Goal: Communication & Community: Answer question/provide support

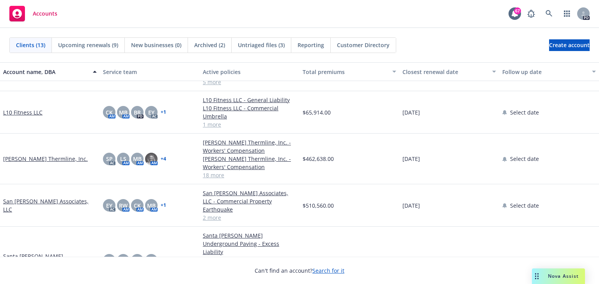
scroll to position [166, 0]
drag, startPoint x: 552, startPoint y: 274, endPoint x: 547, endPoint y: 267, distance: 8.3
click at [552, 273] on span "Nova Assist" at bounding box center [563, 276] width 31 height 7
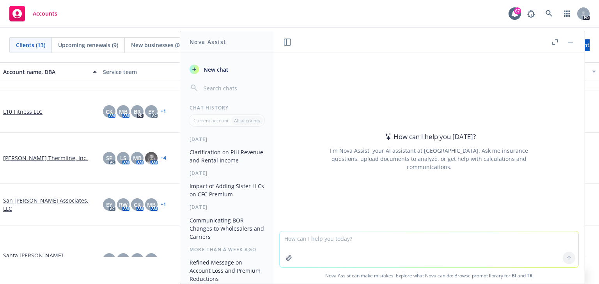
click at [283, 237] on textarea at bounding box center [428, 249] width 299 height 36
paste textarea "If we need to include the sister companies / LLC’s, this does fundamentally cha…"
type textarea "This is the question: If we need to include the sister companies / LLC’s, this …"
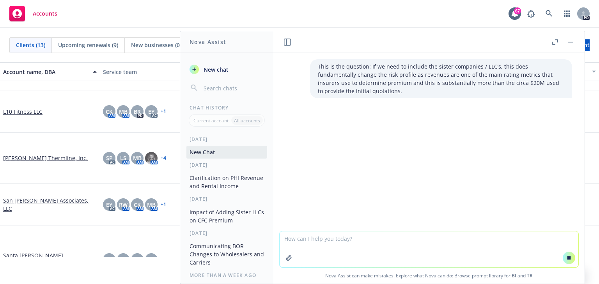
click at [290, 240] on textarea at bounding box center [428, 249] width 299 height 36
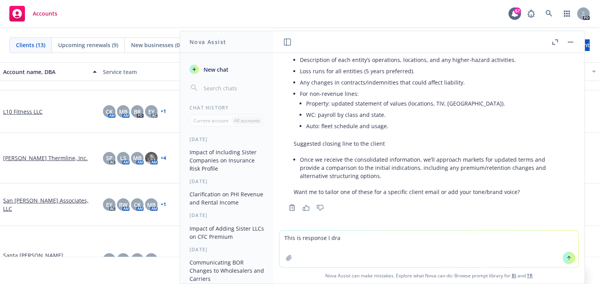
scroll to position [311, 0]
click at [455, 240] on textarea "This is response I drafted, can you refine so the response is clear:" at bounding box center [428, 249] width 299 height 37
paste textarea "L ipsum dolor si ametconse adipisc ELI’s doeiusm te incidid (utlabo etdolor) ma…"
type textarea "Lore ip dolorsit A consect, adi eli seddoe te inc utlabore et dolor: M aliqu en…"
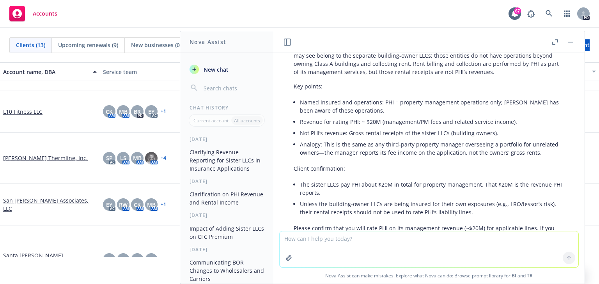
scroll to position [698, 0]
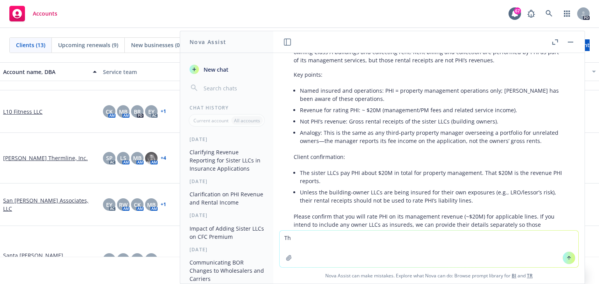
type textarea "T"
click at [327, 239] on textarea "Can you tailor this response for Cyber insurance?" at bounding box center [428, 249] width 299 height 37
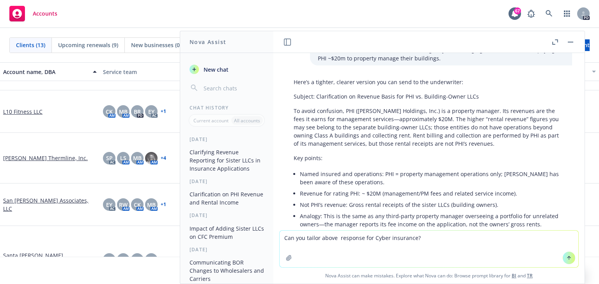
scroll to position [740, 0]
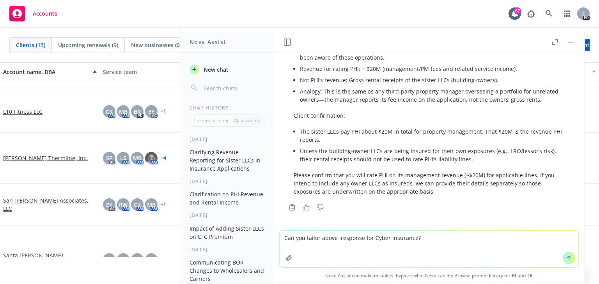
type textarea "Can you tailor above response for Cyber insurance?"
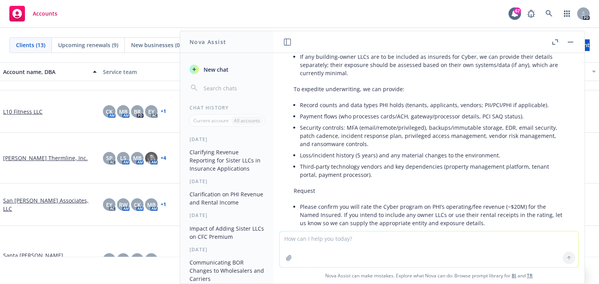
scroll to position [1113, 0]
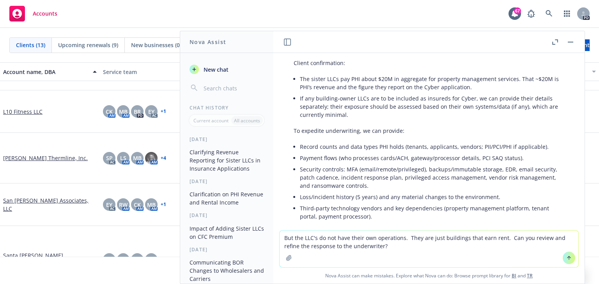
type textarea "But the LLC's do not have their own operations. They are just buildings that ea…"
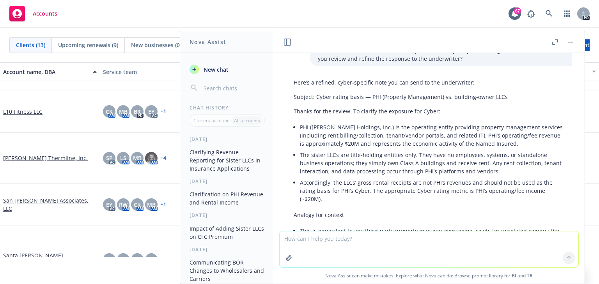
scroll to position [1366, 0]
click at [297, 238] on textarea at bounding box center [428, 249] width 299 height 36
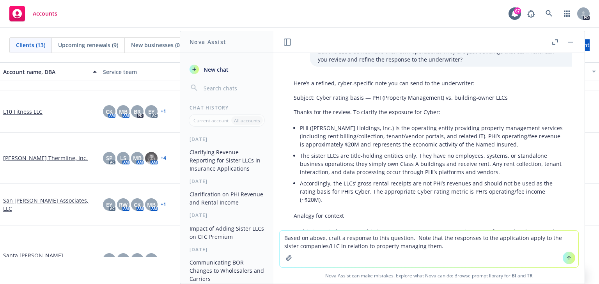
type textarea "Based on above, craft a response to this question. Note that the responses to t…"
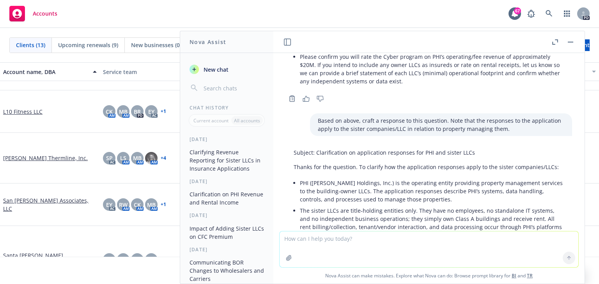
scroll to position [1655, 0]
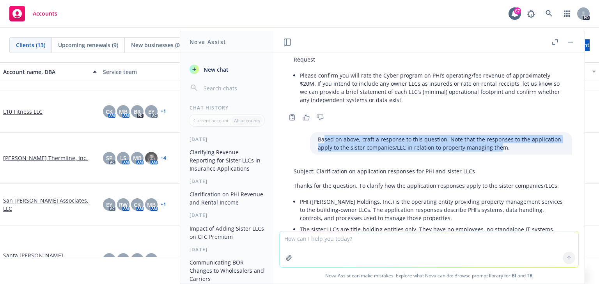
drag, startPoint x: 313, startPoint y: 146, endPoint x: 489, endPoint y: 158, distance: 175.8
click at [489, 152] on p "Based on above, craft a response to this question. Note that the responses to t…" at bounding box center [441, 143] width 246 height 16
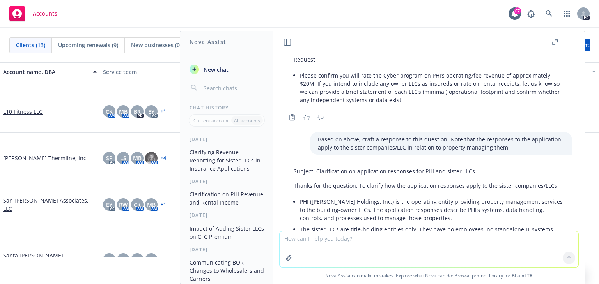
click at [500, 155] on div "Based on above, craft a response to this question. Note that the responses to t…" at bounding box center [441, 143] width 262 height 23
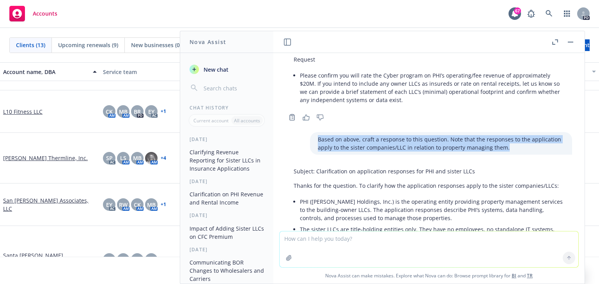
drag, startPoint x: 309, startPoint y: 146, endPoint x: 504, endPoint y: 161, distance: 195.4
click at [504, 155] on div "Based on above, craft a response to this question. Note that the responses to t…" at bounding box center [441, 143] width 262 height 23
copy p "Based on above, craft a response to this question. Note that the responses to t…"
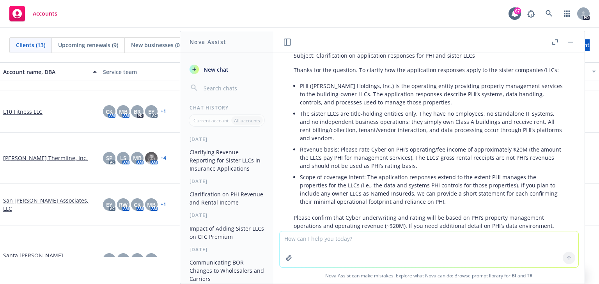
scroll to position [1822, 0]
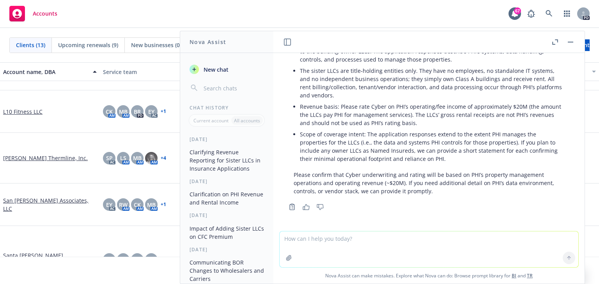
click at [286, 236] on textarea at bounding box center [428, 249] width 299 height 36
paste textarea "Based on above, craft a response to this question. Note that the responses to t…"
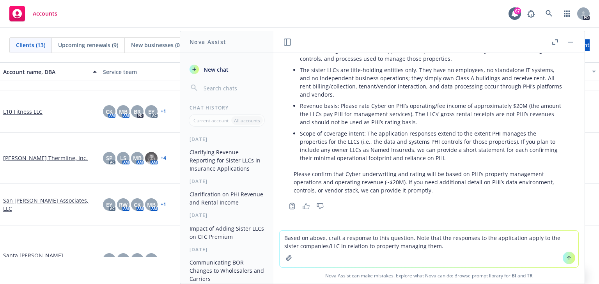
click at [430, 247] on textarea "Based on above, craft a response to this question. Note that the responses to t…" at bounding box center [428, 249] width 299 height 37
paste textarea "Can I just get confirmation that the responses in the application around cyber …"
type textarea "Based on above, craft a response to this question. Note that the responses to t…"
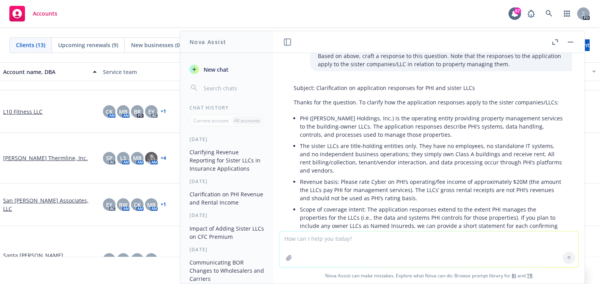
scroll to position [1732, 0]
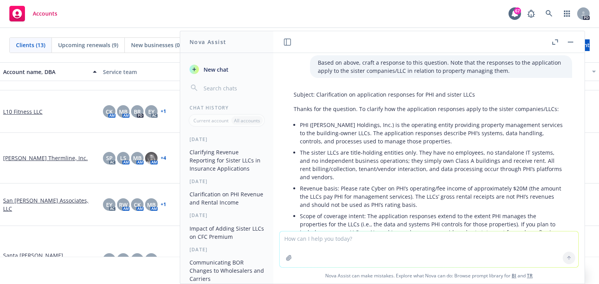
click at [338, 193] on li "Revenue basis: Please rate Cyber on PHI’s operating/fee income of approximately…" at bounding box center [432, 197] width 264 height 28
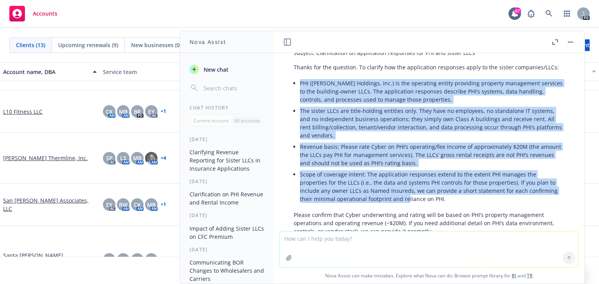
scroll to position [1816, 0]
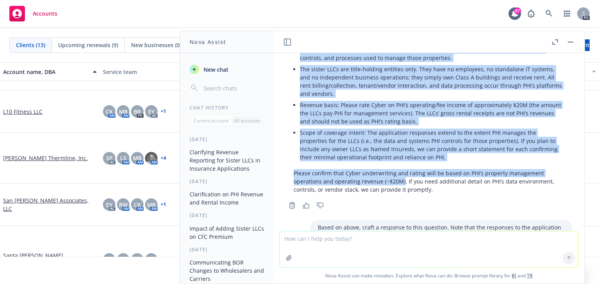
drag, startPoint x: 300, startPoint y: 92, endPoint x: 403, endPoint y: 191, distance: 142.8
click at [403, 191] on div "Subject: Clarification on application responses for PHI and sister LLCs Thanks …" at bounding box center [429, 100] width 286 height 193
copy div "LOR (Ipsu Dolorsit, Ame.) co adi elitseddo eiusmo temporinc utlabore etdolorema…"
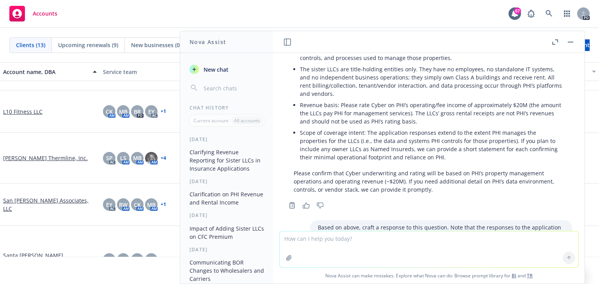
click at [422, 189] on p "Please confirm that Cyber underwriting and rating will be based on PHI’s proper…" at bounding box center [428, 181] width 270 height 25
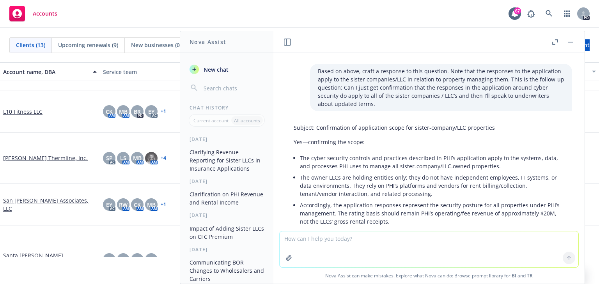
scroll to position [1982, 0]
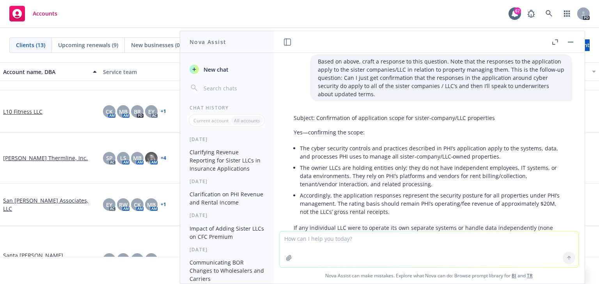
click at [316, 162] on li "The cyber security controls and practices described in PHI’s application apply …" at bounding box center [432, 152] width 264 height 19
click at [303, 149] on div "Subject: Confirmation of application scope for sister-company/LLC properties Ye…" at bounding box center [429, 192] width 286 height 163
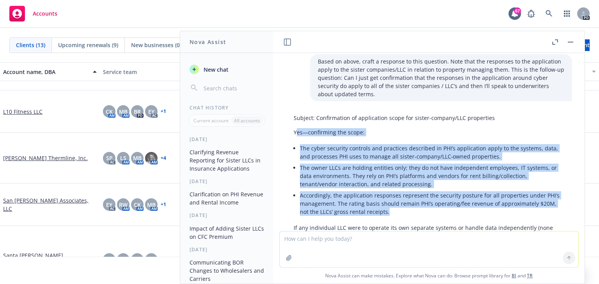
drag, startPoint x: 295, startPoint y: 138, endPoint x: 406, endPoint y: 219, distance: 137.2
click at [406, 219] on div "Subject: Confirmation of application scope for sister-company/LLC properties Ye…" at bounding box center [429, 192] width 286 height 163
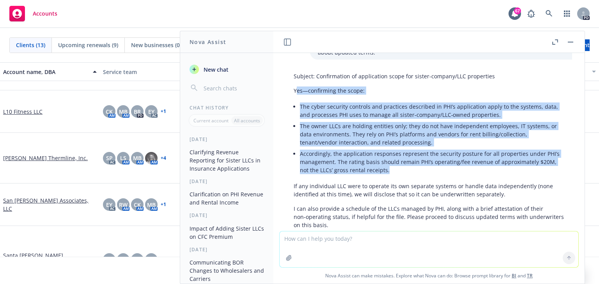
scroll to position [2065, 0]
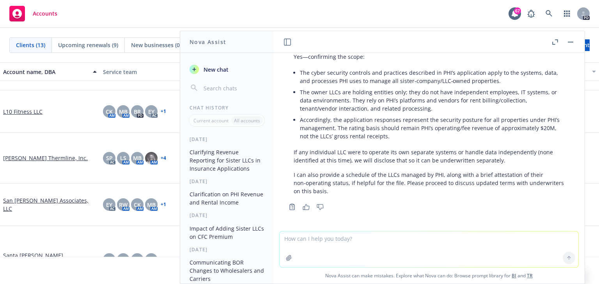
click at [382, 168] on div "Subject: Confirmation of application scope for sister-company/LLC properties Ye…" at bounding box center [429, 116] width 286 height 163
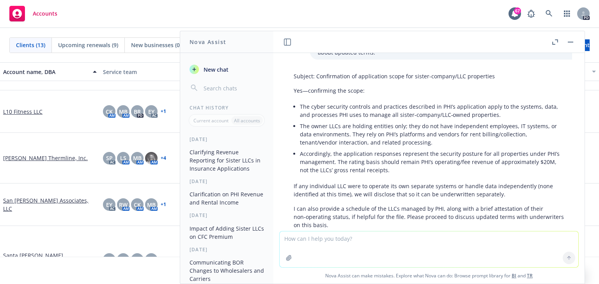
click at [323, 137] on li "The owner LLCs are holding entities only; they do not have independent employee…" at bounding box center [432, 134] width 264 height 28
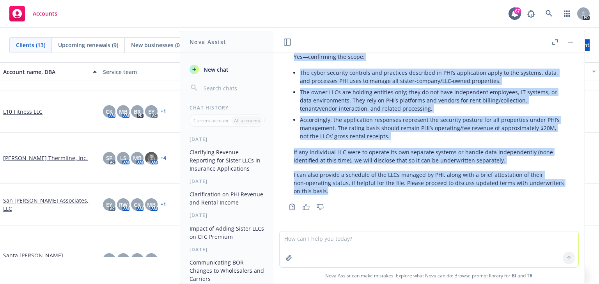
scroll to position [2065, 0]
drag, startPoint x: 295, startPoint y: 98, endPoint x: 390, endPoint y: 192, distance: 133.4
click at [390, 192] on div "Subject: Confirmation of application scope for sister-company/LLC properties Ye…" at bounding box center [429, 116] width 286 height 163
copy div "Lor—ipsumdolor sit ametc: Adi elits doeiusmo temporin utl etdolorem aliquaeni a…"
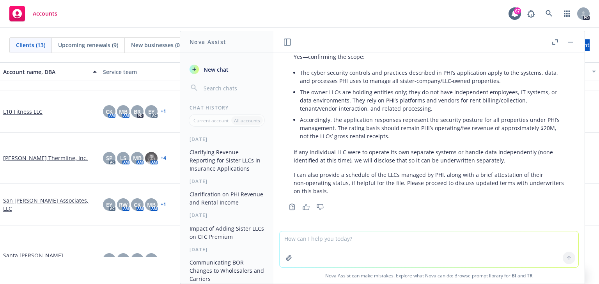
click at [302, 237] on textarea at bounding box center [428, 249] width 299 height 36
paste textarea "The alternative option is to consider proceeding with terms, without the sister…"
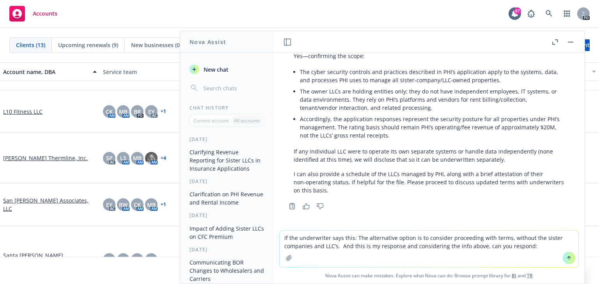
paste textarea "The alternative option is to consider proceeding with terms, without the sister…"
type textarea "If the underwriter says this: The alternative option is to consider proceeding …"
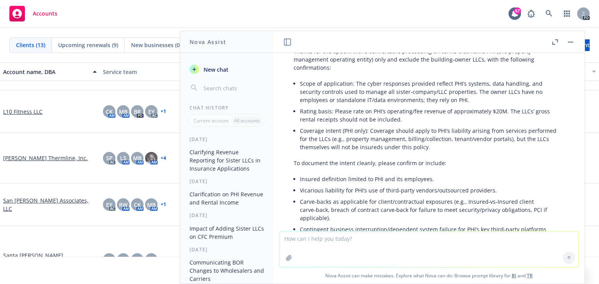
scroll to position [2301, 0]
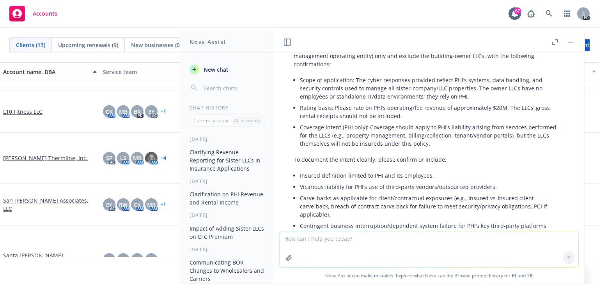
drag, startPoint x: 308, startPoint y: 245, endPoint x: 304, endPoint y: 246, distance: 4.4
click at [308, 245] on textarea at bounding box center [428, 249] width 299 height 36
type textarea "another term for security posture in cyber insurance"
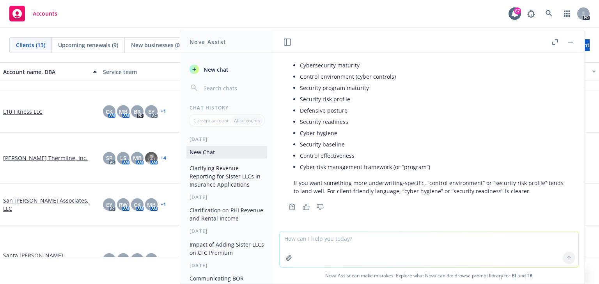
scroll to position [2588, 0]
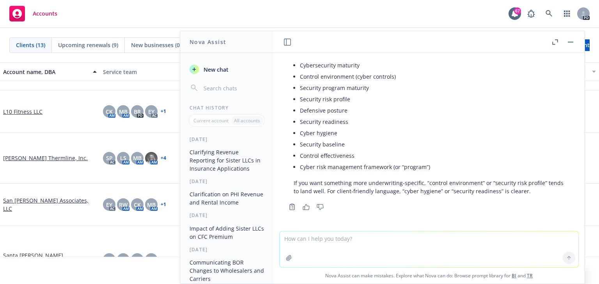
click at [299, 246] on textarea at bounding box center [428, 249] width 299 height 36
paste textarea "• The application responses represent the security posture for all properties u…"
type textarea "What does this mean? • The application responses represent the security posture…"
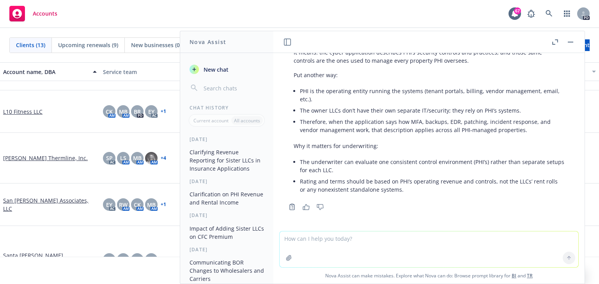
scroll to position [2754, 0]
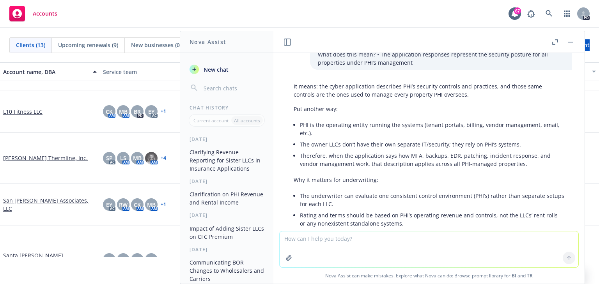
drag, startPoint x: 388, startPoint y: 117, endPoint x: 380, endPoint y: 109, distance: 11.3
click at [388, 113] on p "Put another way:" at bounding box center [428, 109] width 270 height 8
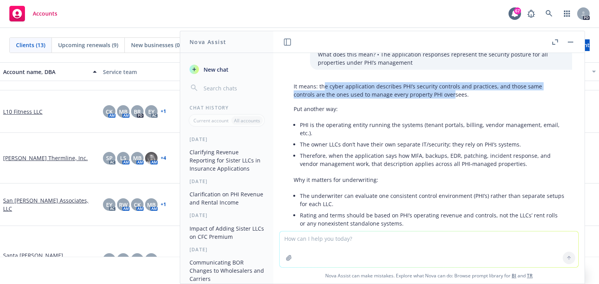
drag, startPoint x: 322, startPoint y: 94, endPoint x: 451, endPoint y: 106, distance: 129.2
click at [451, 106] on div "It means: the cyber application describes PHI’s security controls and practices…" at bounding box center [429, 155] width 286 height 153
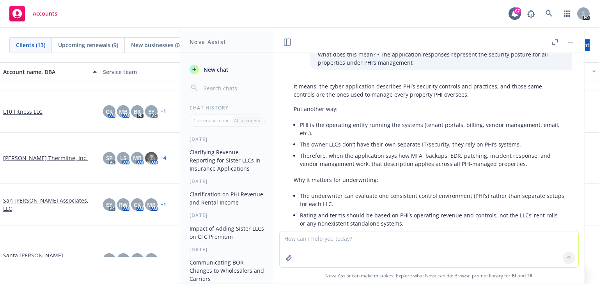
click at [384, 113] on p "Put another way:" at bounding box center [428, 109] width 270 height 8
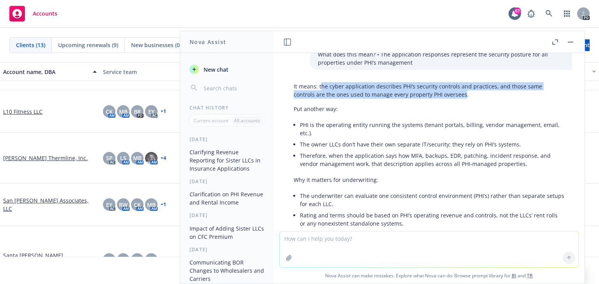
drag, startPoint x: 322, startPoint y: 94, endPoint x: 461, endPoint y: 103, distance: 139.4
click at [461, 99] on p "It means: the cyber application describes PHI’s security controls and practices…" at bounding box center [428, 90] width 270 height 16
copy p "he cyber application describes PHI’s security controls and practices, and those…"
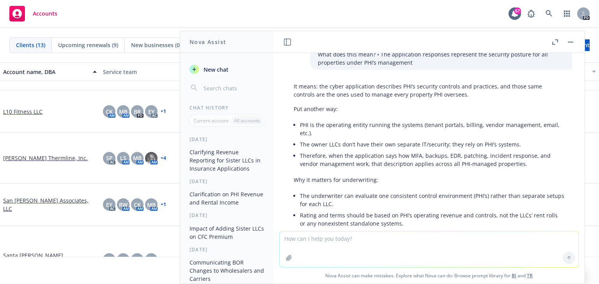
click at [400, 184] on p "Why it matters for underwriting:" at bounding box center [428, 180] width 270 height 8
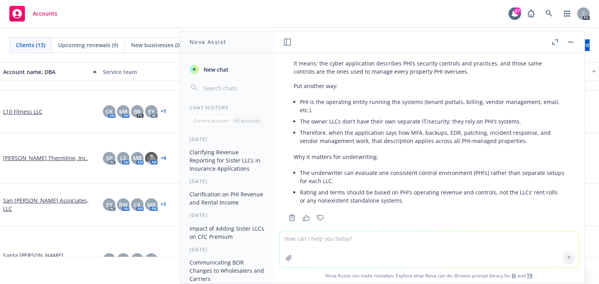
scroll to position [2796, 0]
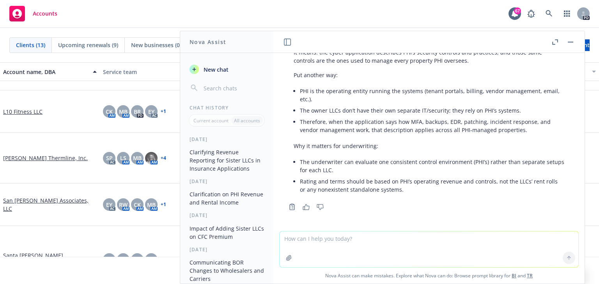
click at [301, 245] on textarea at bounding box center [428, 249] width 299 height 36
type textarea "r"
paste textarea "The alternative option is to consider proceeding with terms, without the sister…"
type textarea "word [PERSON_NAME] response: The alternative option is to consider proceeding w…"
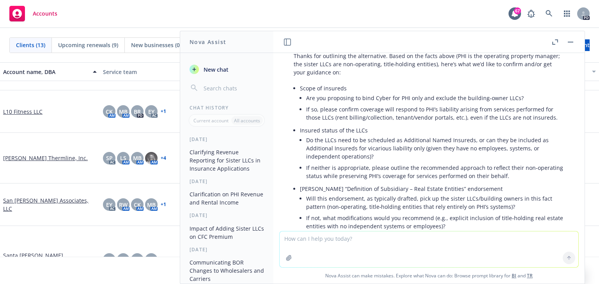
scroll to position [3007, 0]
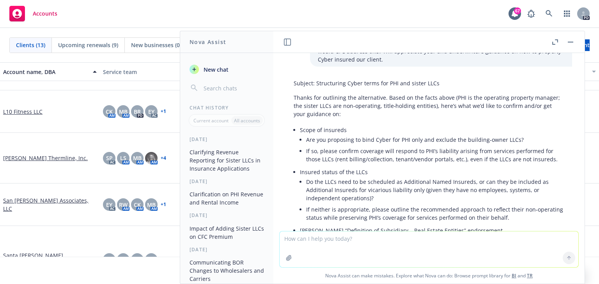
drag, startPoint x: 376, startPoint y: 167, endPoint x: 379, endPoint y: 157, distance: 9.9
click at [376, 165] on li "If so, please confirm coverage will respond to PHI’s liability arising from ser…" at bounding box center [435, 154] width 258 height 19
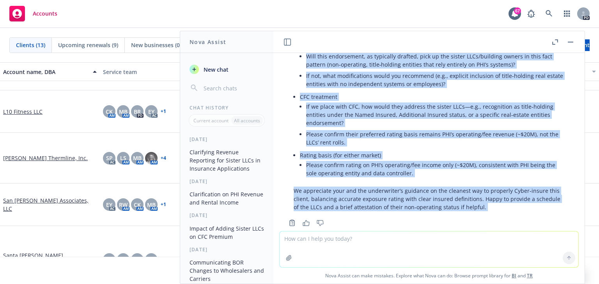
scroll to position [3215, 0]
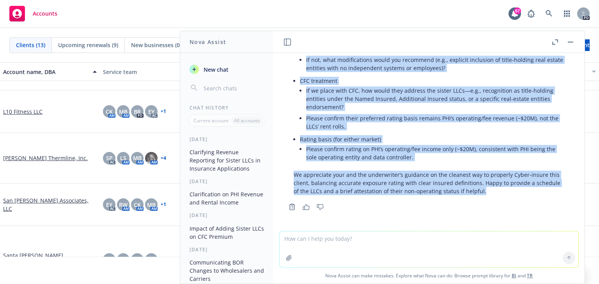
drag, startPoint x: 390, startPoint y: 105, endPoint x: 485, endPoint y: 196, distance: 132.0
click at [485, 196] on div "Subject: Structuring Cyber terms for PHI and sister LLCs Thanks for outlining t…" at bounding box center [429, 37] width 286 height 322
copy div "lore ip dol sitam conse (ADI el sed doeiusmod temporin utlabor; etd magnaa ENIm…"
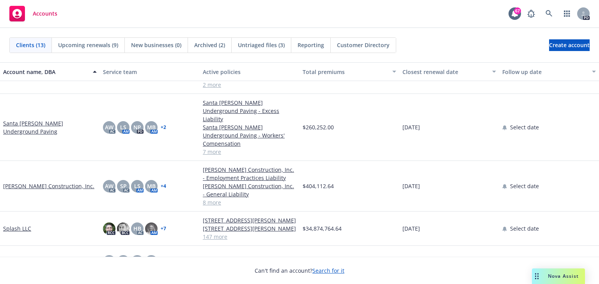
scroll to position [249, 0]
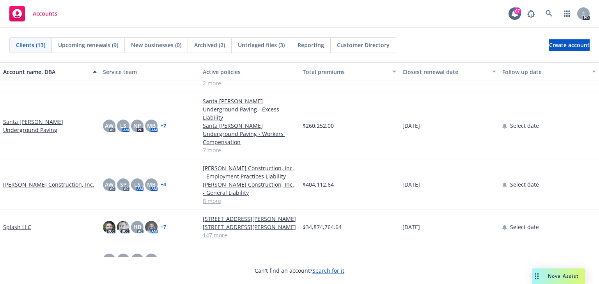
drag, startPoint x: 547, startPoint y: 271, endPoint x: 293, endPoint y: 192, distance: 266.1
click at [293, 192] on body "Accounts 67 PD Clients (13) Upcoming renewals (9) New businesses (0) Archived (…" at bounding box center [299, 142] width 599 height 284
click at [553, 276] on span "Nova Assist" at bounding box center [563, 276] width 31 height 7
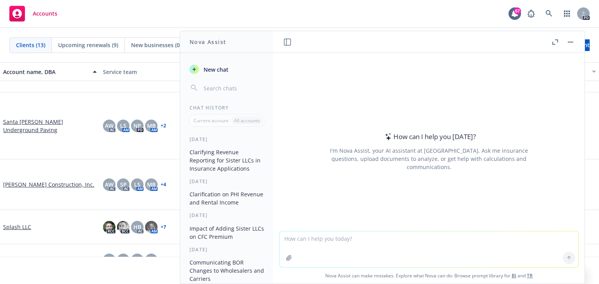
click at [302, 239] on textarea at bounding box center [428, 249] width 299 height 36
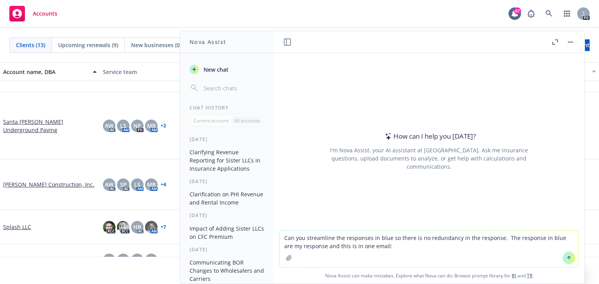
paste textarea "Lo Ipsumd, Sitam con adi eli seddo. Ei te inci ut laboree dol magnaa enimadmin …"
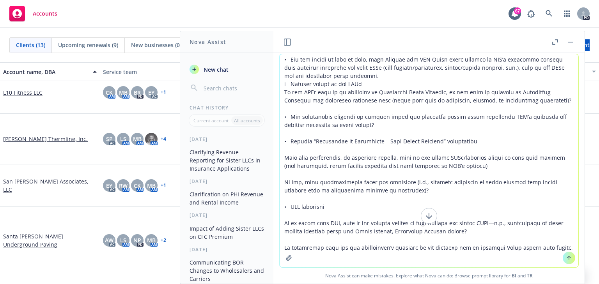
scroll to position [154, 0]
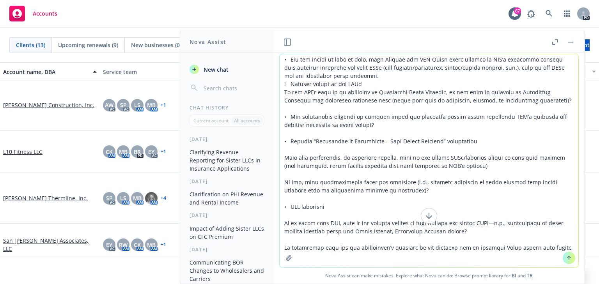
click at [345, 118] on textarea at bounding box center [428, 160] width 299 height 213
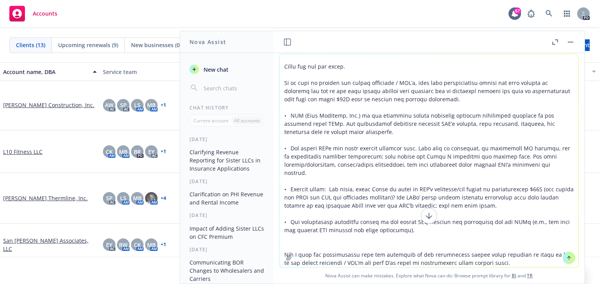
scroll to position [3, 0]
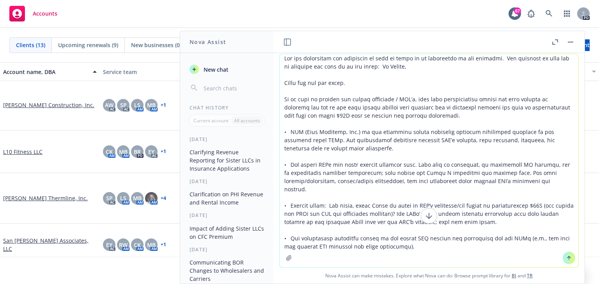
click at [405, 67] on textarea at bounding box center [428, 160] width 299 height 213
type textarea "Lor ips dolorsitam con adipiscin el sedd ei tempo in ut laboreetdo ma ali enima…"
click at [562, 257] on button at bounding box center [568, 258] width 12 height 12
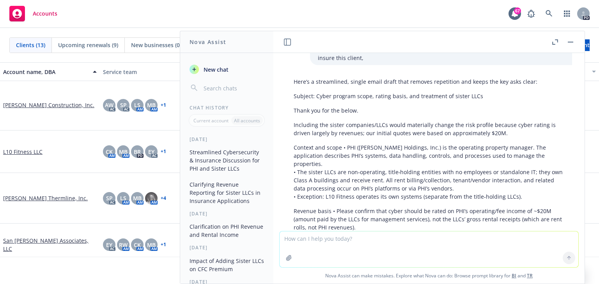
scroll to position [575, 0]
click at [362, 166] on p "Context and scope • PHI ([PERSON_NAME] Holdings, Inc.) is the operating propert…" at bounding box center [428, 172] width 270 height 57
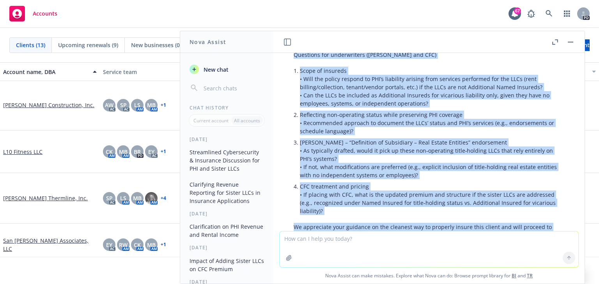
scroll to position [866, 0]
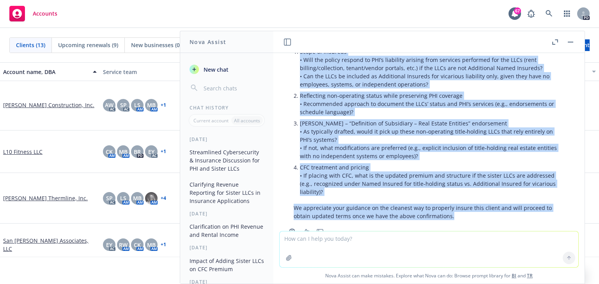
drag, startPoint x: 298, startPoint y: 106, endPoint x: 458, endPoint y: 193, distance: 182.8
click at [458, 193] on div "Here’s a streamlined, single email draft that removes repetition and keeps the …" at bounding box center [429, 3] width 286 height 439
copy div "loremip dol sitame consectet/ADIp elits doeiusmodt incidi utl etdo magnaal enim…"
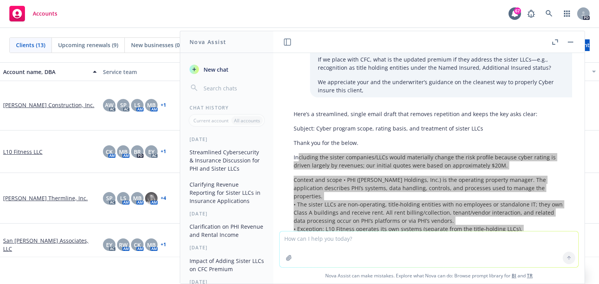
scroll to position [533, 0]
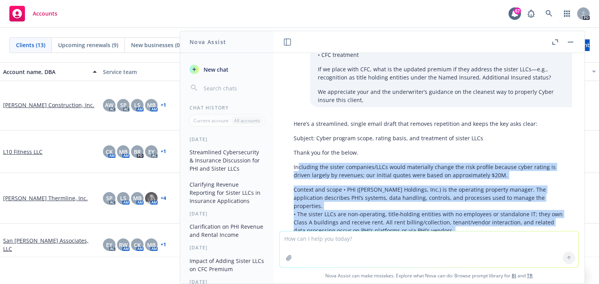
click at [346, 207] on p "Context and scope • PHI ([PERSON_NAME] Holdings, Inc.) is the operating propert…" at bounding box center [428, 214] width 270 height 57
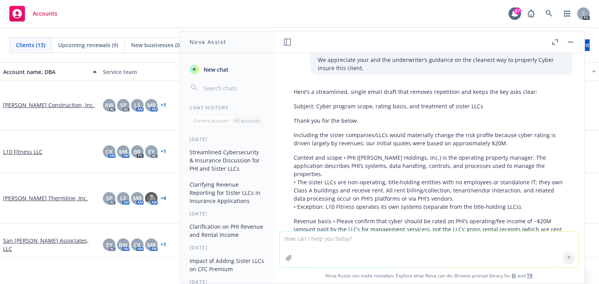
scroll to position [575, 0]
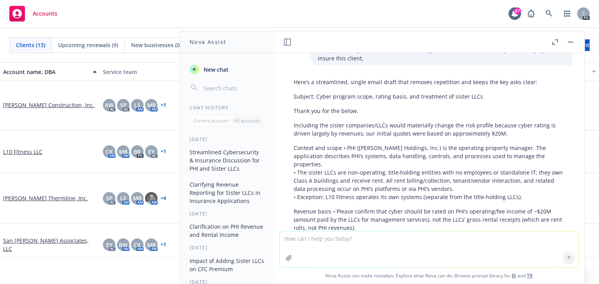
click at [339, 144] on p "Context and scope • PHI ([PERSON_NAME] Holdings, Inc.) is the operating propert…" at bounding box center [428, 172] width 270 height 57
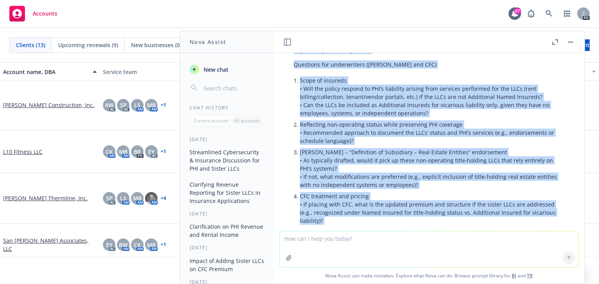
scroll to position [866, 0]
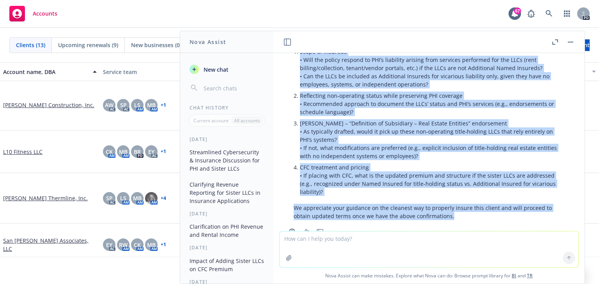
drag, startPoint x: 295, startPoint y: 109, endPoint x: 457, endPoint y: 195, distance: 183.0
click at [457, 195] on div "Here’s a streamlined, single email draft that removes repetition and keeps the …" at bounding box center [429, 3] width 286 height 439
copy div "loremips dol sitame consectet/ADIp elits doeiusmodt incidi utl etdo magnaal eni…"
